Goal: Check status: Check status

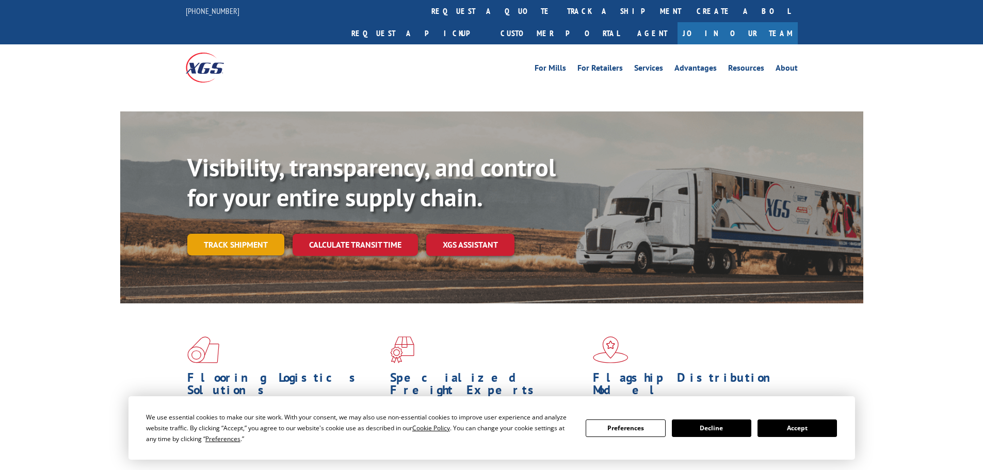
click at [262, 234] on link "Track shipment" at bounding box center [235, 245] width 97 height 22
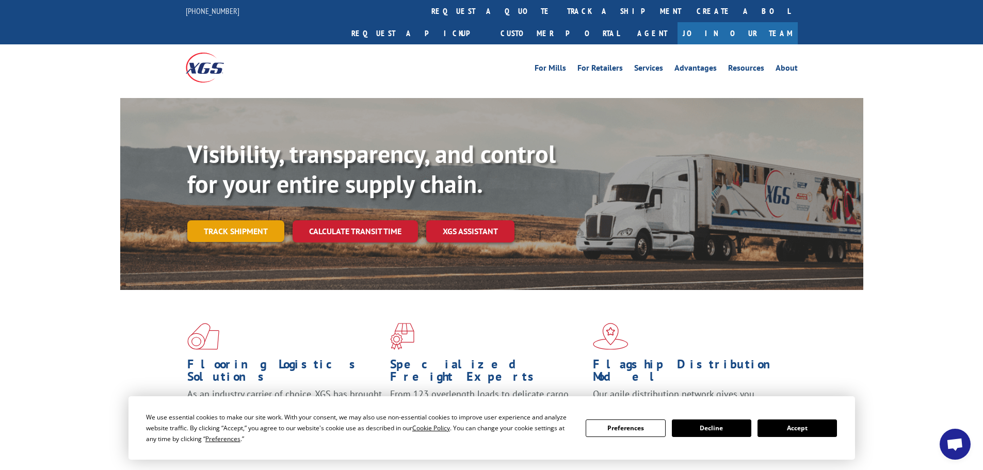
click at [266, 220] on link "Track shipment" at bounding box center [235, 231] width 97 height 22
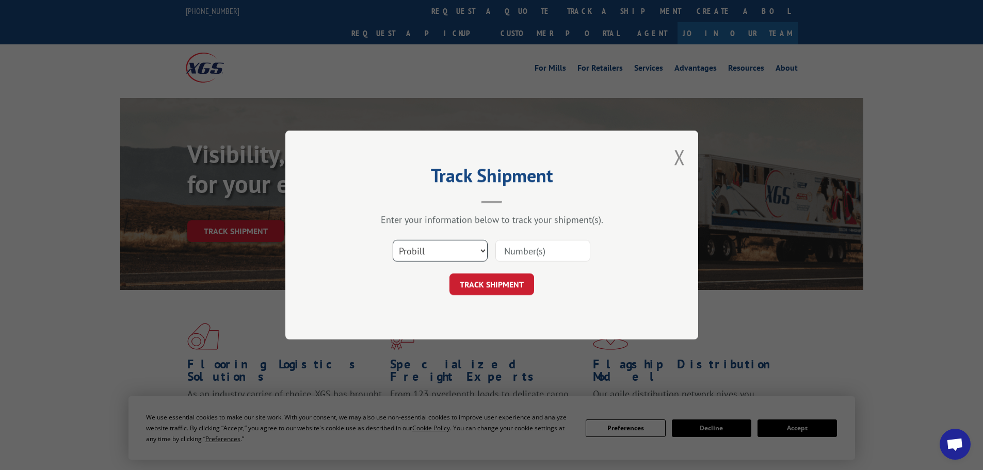
click at [407, 241] on select "Select category... Probill BOL PO" at bounding box center [440, 251] width 95 height 22
select select "bol"
click at [393, 240] on select "Select category... Probill BOL PO" at bounding box center [440, 251] width 95 height 22
click at [514, 254] on input at bounding box center [542, 251] width 95 height 22
paste input "5470620"
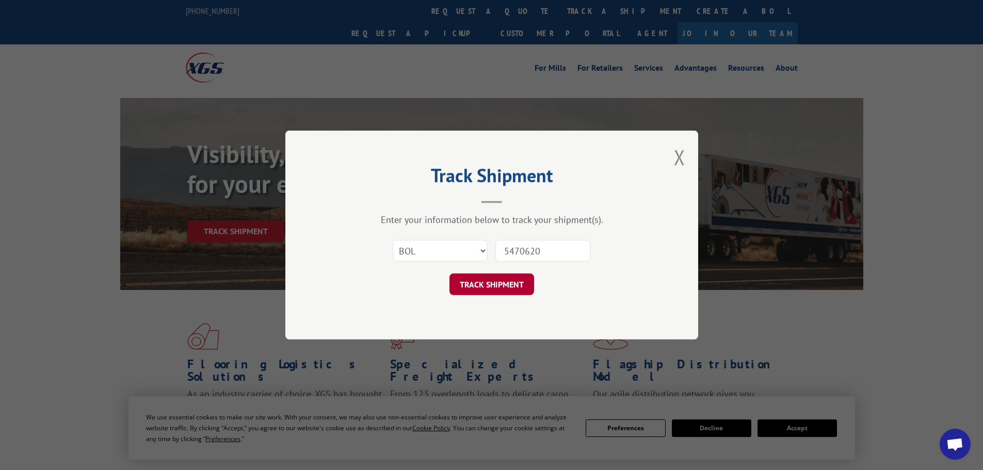
type input "5470620"
click at [494, 282] on button "TRACK SHIPMENT" at bounding box center [491, 284] width 85 height 22
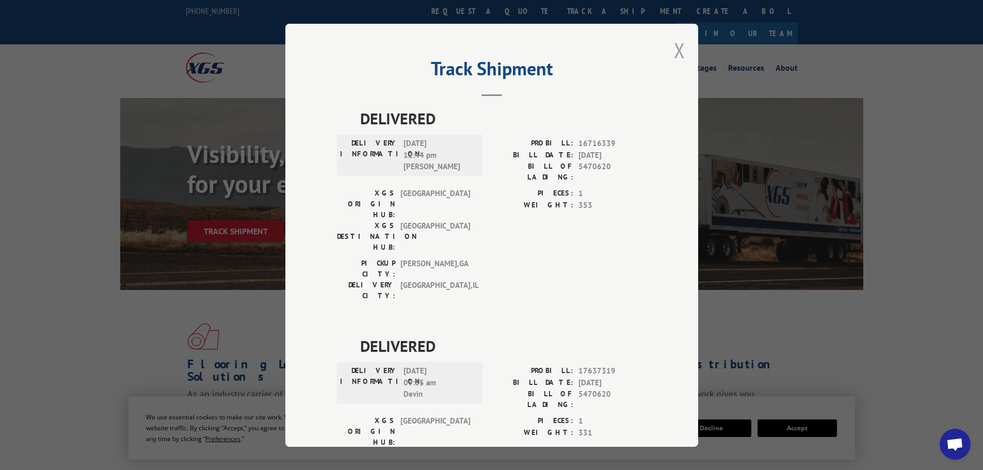
click at [674, 53] on button "Close modal" at bounding box center [679, 50] width 11 height 27
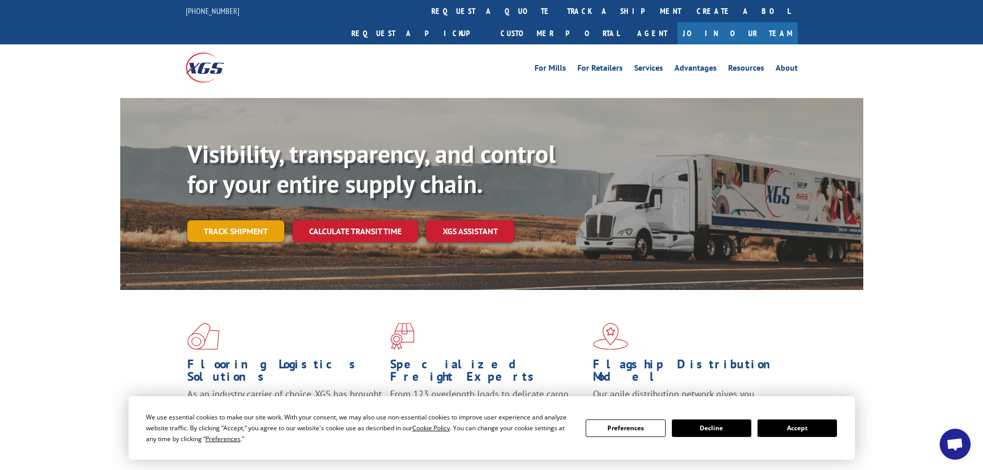
click at [249, 220] on link "Track shipment" at bounding box center [235, 231] width 97 height 22
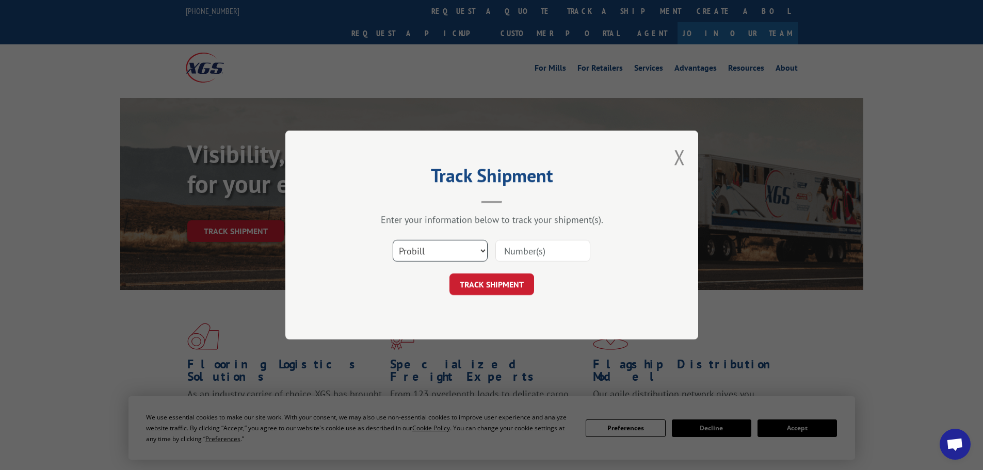
click at [449, 250] on select "Select category... Probill BOL PO" at bounding box center [440, 251] width 95 height 22
select select "bol"
click at [393, 240] on select "Select category... Probill BOL PO" at bounding box center [440, 251] width 95 height 22
click at [512, 249] on input at bounding box center [542, 251] width 95 height 22
paste input "7045376"
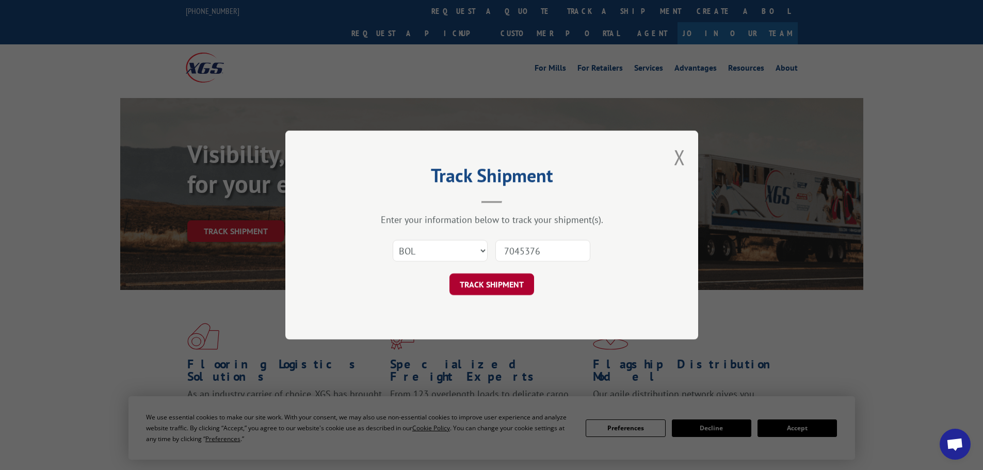
type input "7045376"
click at [487, 286] on button "TRACK SHIPMENT" at bounding box center [491, 284] width 85 height 22
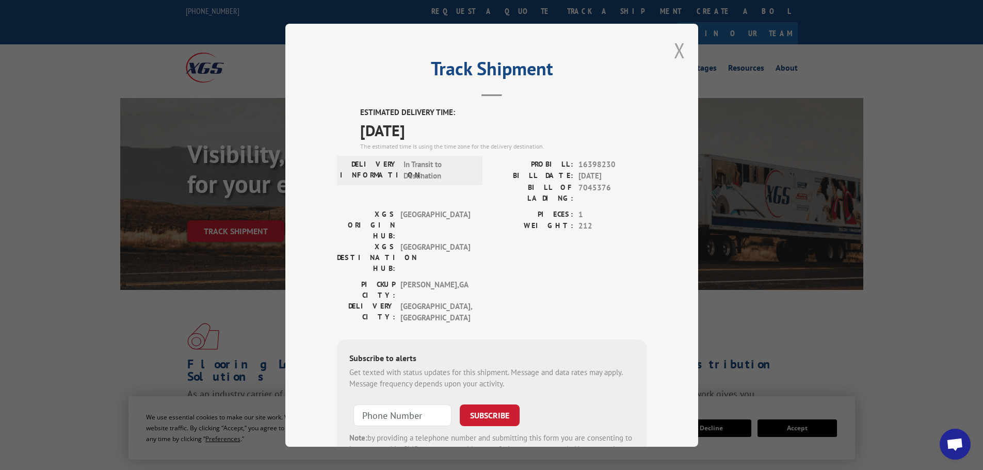
click at [675, 51] on button "Close modal" at bounding box center [679, 50] width 11 height 27
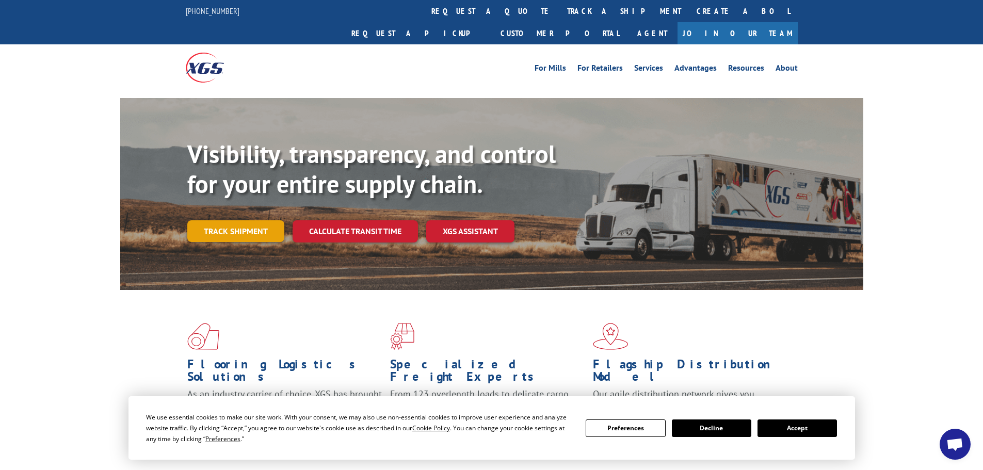
click at [220, 220] on link "Track shipment" at bounding box center [235, 231] width 97 height 22
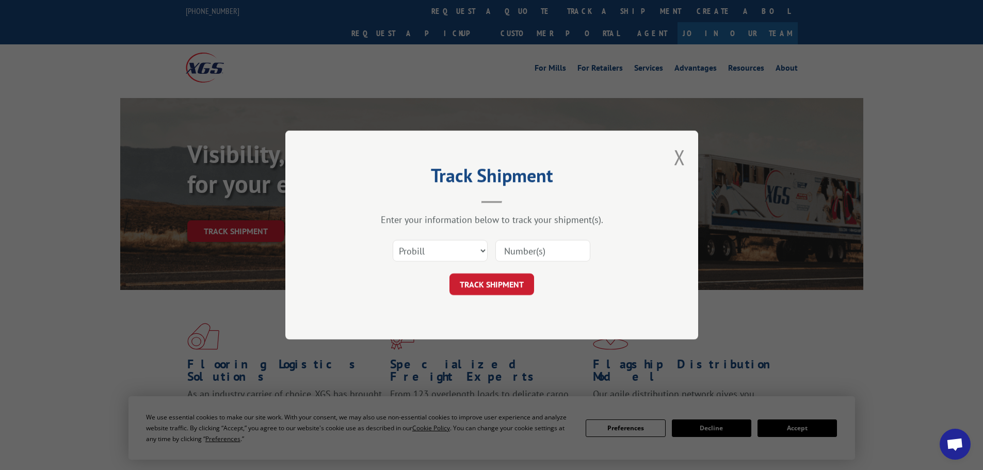
click at [523, 253] on input at bounding box center [542, 251] width 95 height 22
paste input "80351458"
type input "80351458"
click at [504, 283] on button "TRACK SHIPMENT" at bounding box center [491, 284] width 85 height 22
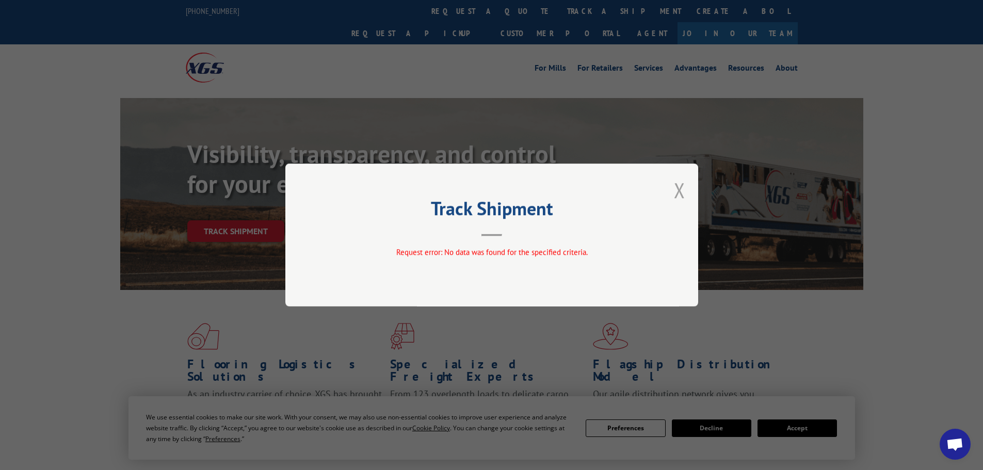
click at [677, 193] on button "Close modal" at bounding box center [679, 189] width 11 height 27
